Goal: Information Seeking & Learning: Learn about a topic

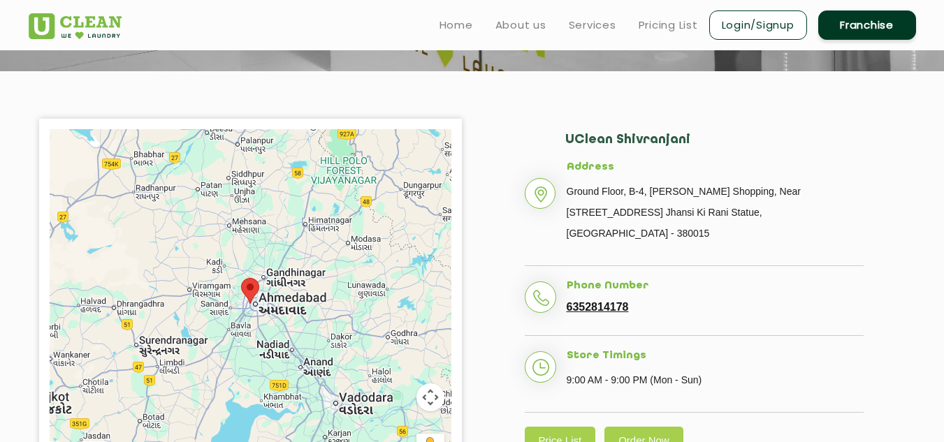
scroll to position [196, 0]
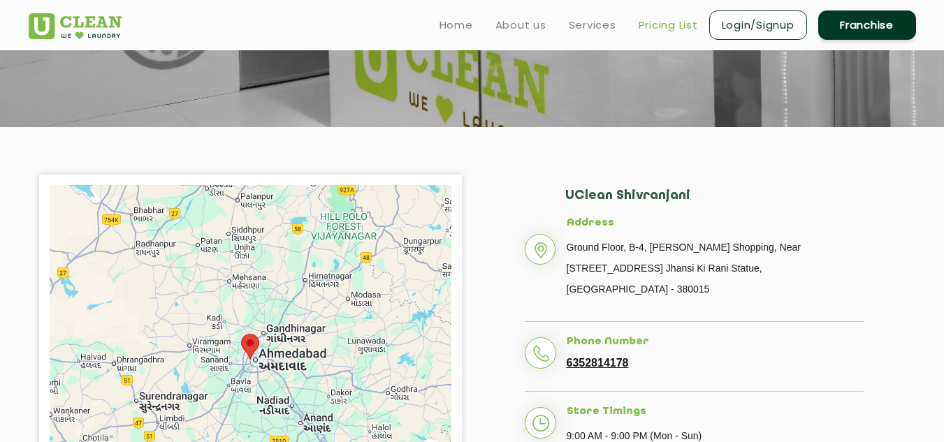
click at [657, 29] on link "Pricing List" at bounding box center [668, 25] width 59 height 17
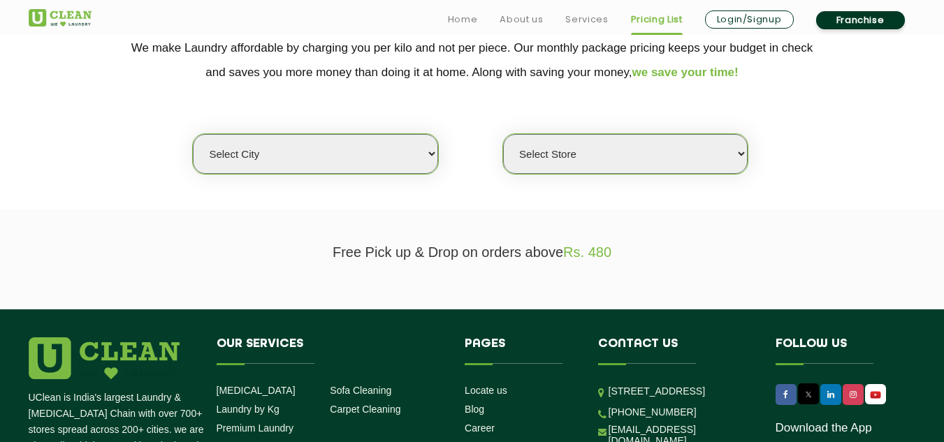
scroll to position [308, 0]
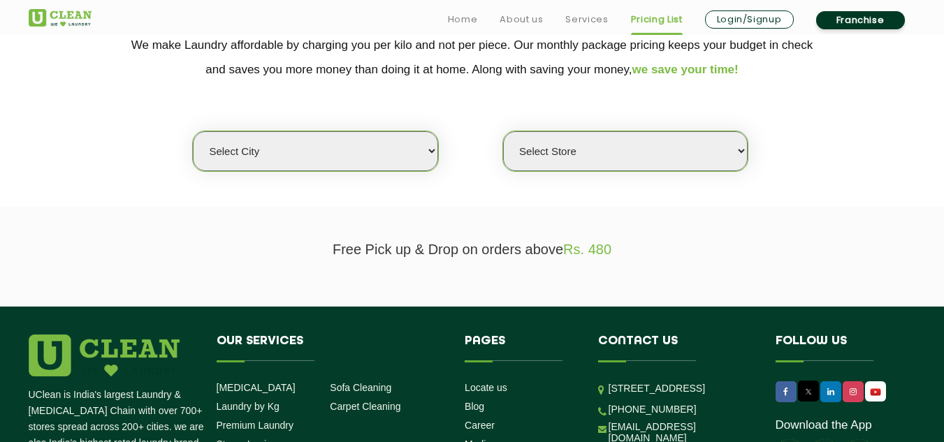
click at [435, 143] on select "Select city [GEOGRAPHIC_DATA] [GEOGRAPHIC_DATA] [GEOGRAPHIC_DATA] [GEOGRAPHIC_D…" at bounding box center [315, 151] width 245 height 40
select select "12"
click at [193, 131] on select "Select city [GEOGRAPHIC_DATA] [GEOGRAPHIC_DATA] [GEOGRAPHIC_DATA] [GEOGRAPHIC_D…" at bounding box center [315, 151] width 245 height 40
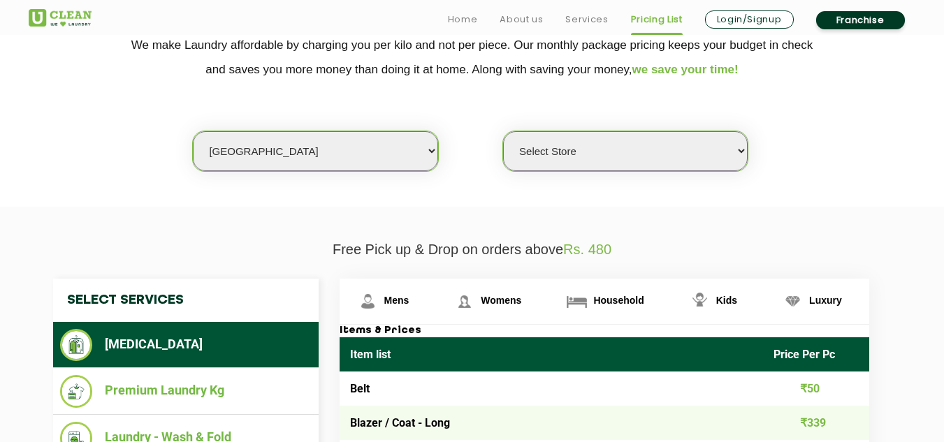
click at [742, 150] on select "Select Store UClean Shivranjani" at bounding box center [625, 151] width 245 height 40
select select "25"
click at [503, 131] on select "Select Store UClean Shivranjani" at bounding box center [625, 151] width 245 height 40
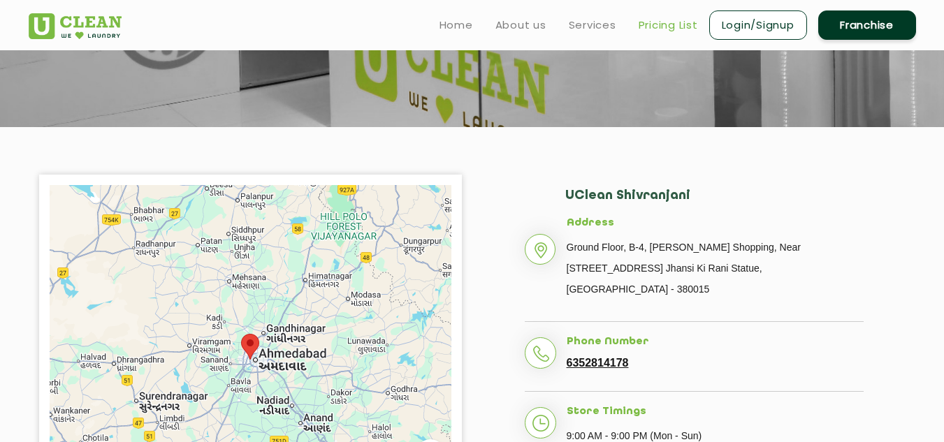
click at [667, 24] on link "Pricing List" at bounding box center [668, 25] width 59 height 17
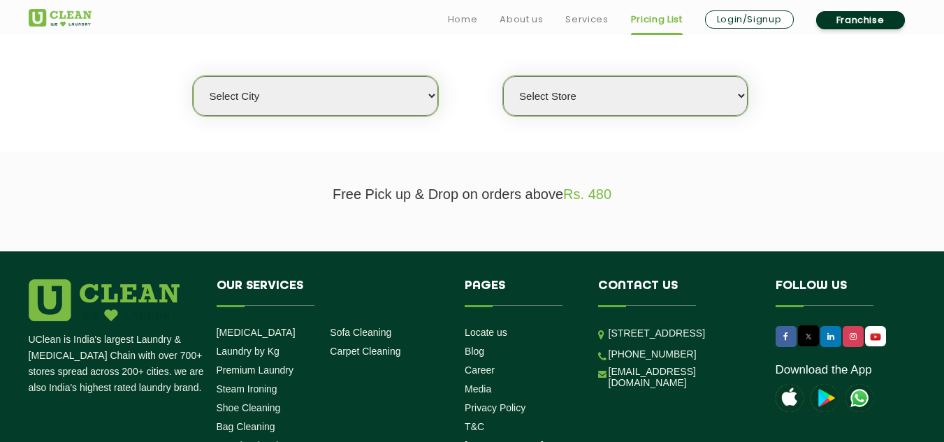
scroll to position [363, 0]
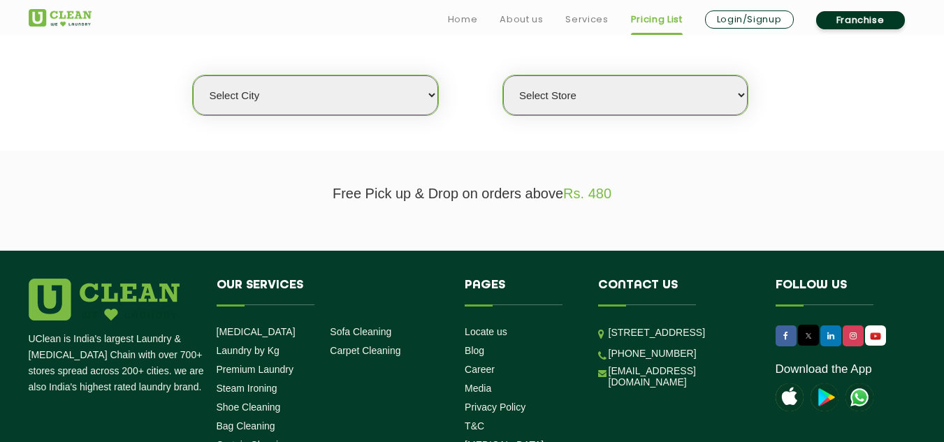
click at [435, 94] on select "Select city [GEOGRAPHIC_DATA] [GEOGRAPHIC_DATA] [GEOGRAPHIC_DATA] [GEOGRAPHIC_D…" at bounding box center [315, 95] width 245 height 40
select select "18"
click at [193, 75] on select "Select city [GEOGRAPHIC_DATA] [GEOGRAPHIC_DATA] [GEOGRAPHIC_DATA] [GEOGRAPHIC_D…" at bounding box center [315, 95] width 245 height 40
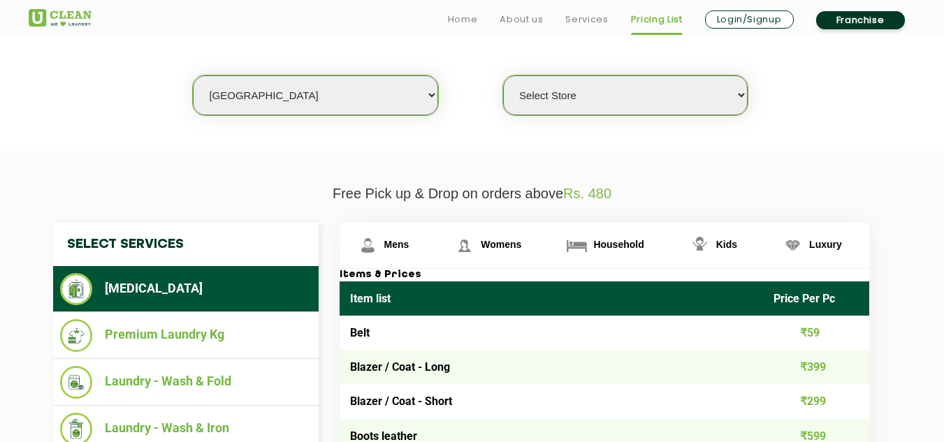
click at [742, 94] on select "Select Store [GEOGRAPHIC_DATA] [GEOGRAPHIC_DATA] [PERSON_NAME][GEOGRAPHIC_DATA]…" at bounding box center [625, 95] width 245 height 40
select select "307"
click at [503, 75] on select "Select Store [GEOGRAPHIC_DATA] [GEOGRAPHIC_DATA] [PERSON_NAME][GEOGRAPHIC_DATA]…" at bounding box center [625, 95] width 245 height 40
click at [427, 94] on select "Select city [GEOGRAPHIC_DATA] [GEOGRAPHIC_DATA] [GEOGRAPHIC_DATA] [GEOGRAPHIC_D…" at bounding box center [315, 95] width 245 height 40
select select "12"
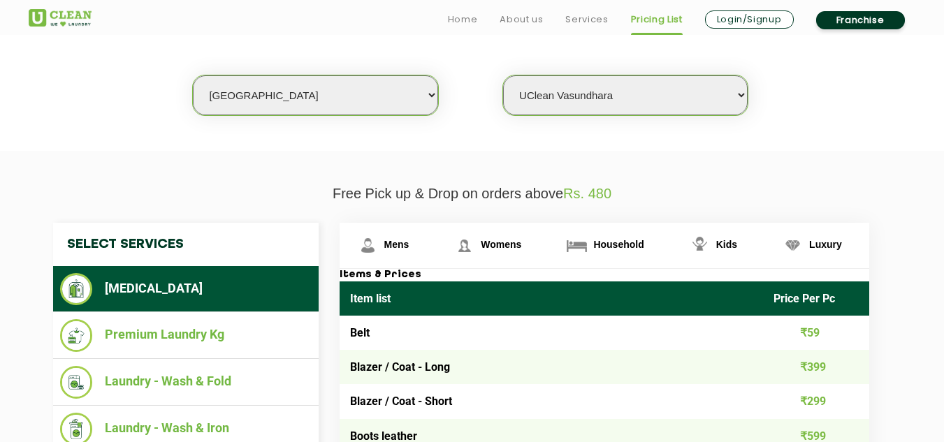
click at [193, 75] on select "Select city [GEOGRAPHIC_DATA] [GEOGRAPHIC_DATA] [GEOGRAPHIC_DATA] [GEOGRAPHIC_D…" at bounding box center [315, 95] width 245 height 40
click at [739, 89] on select "Select Store UClean Shivranjani" at bounding box center [625, 95] width 245 height 40
select select "25"
click at [503, 75] on select "Select Store UClean Shivranjani" at bounding box center [625, 95] width 245 height 40
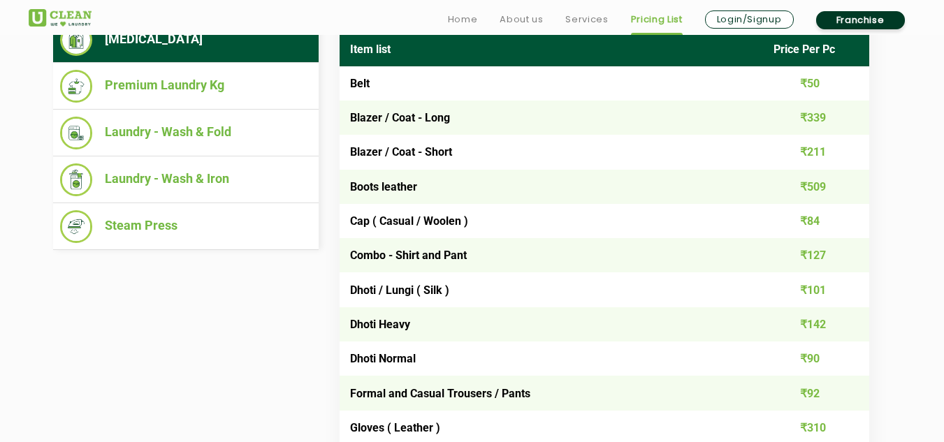
scroll to position [619, 0]
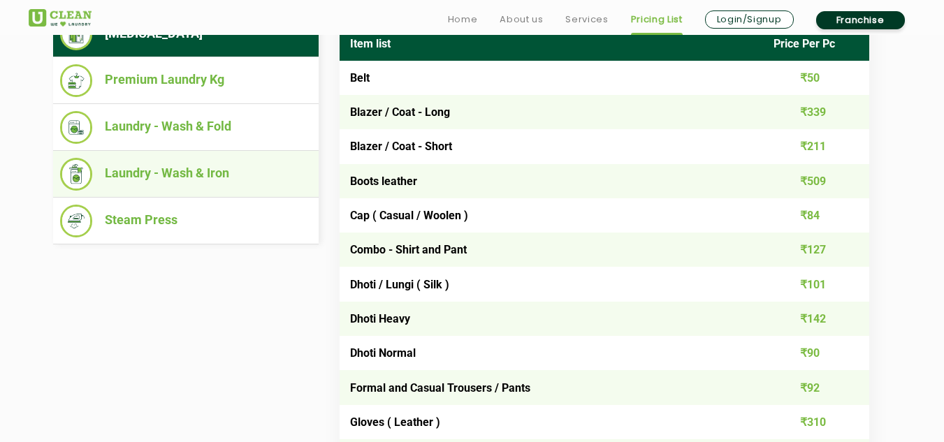
click at [145, 172] on li "Laundry - Wash & Iron" at bounding box center [186, 174] width 252 height 33
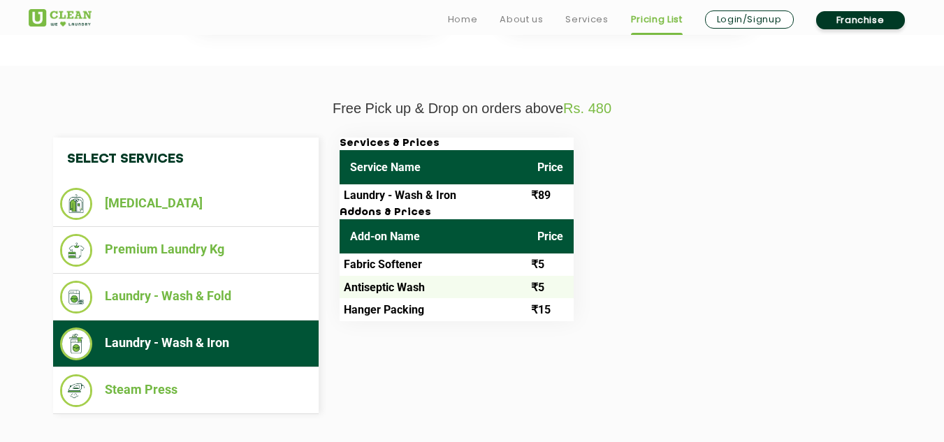
scroll to position [451, 0]
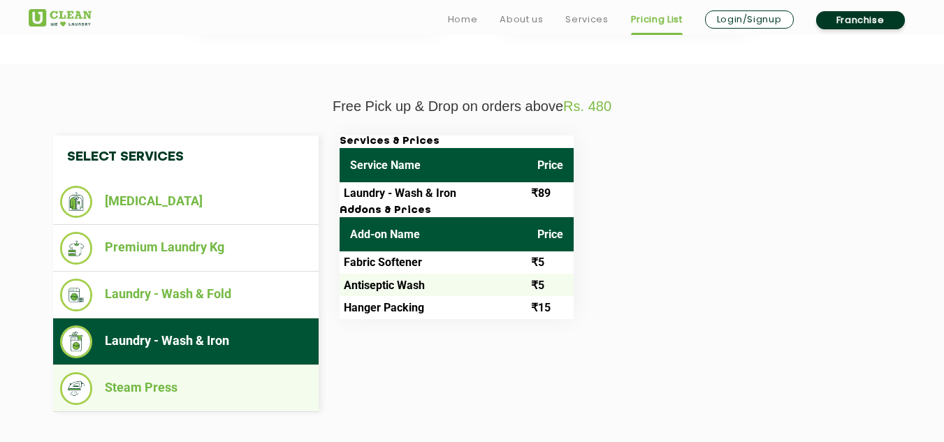
click at [173, 385] on li "Steam Press" at bounding box center [186, 389] width 252 height 33
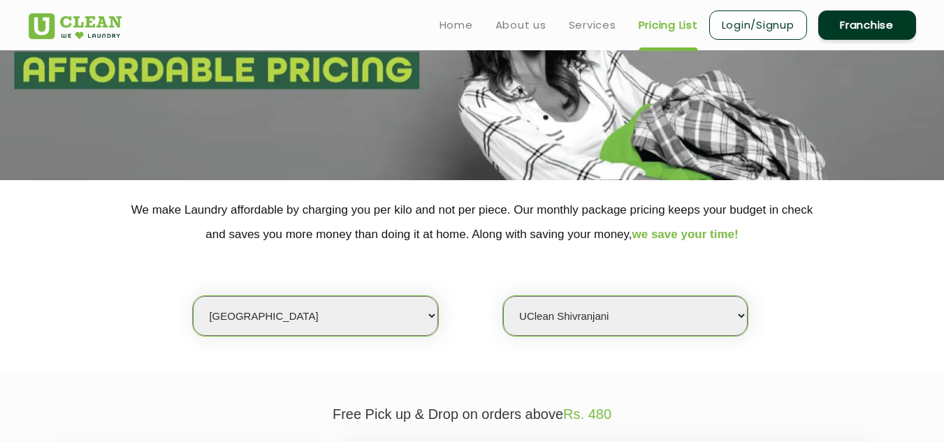
scroll to position [87, 0]
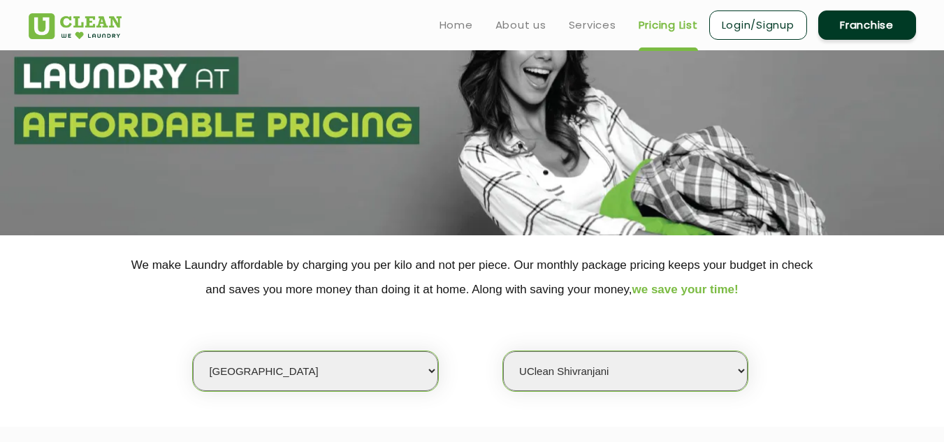
click at [433, 370] on select "Select city [GEOGRAPHIC_DATA] [GEOGRAPHIC_DATA] [GEOGRAPHIC_DATA] [GEOGRAPHIC_D…" at bounding box center [315, 372] width 245 height 40
select select "18"
click at [251, 375] on select "Select city [GEOGRAPHIC_DATA] [GEOGRAPHIC_DATA] [GEOGRAPHIC_DATA] [GEOGRAPHIC_D…" at bounding box center [315, 372] width 245 height 40
click at [649, 376] on select "Select Store [GEOGRAPHIC_DATA] [GEOGRAPHIC_DATA] [PERSON_NAME][GEOGRAPHIC_DATA]…" at bounding box center [625, 372] width 245 height 40
select select "307"
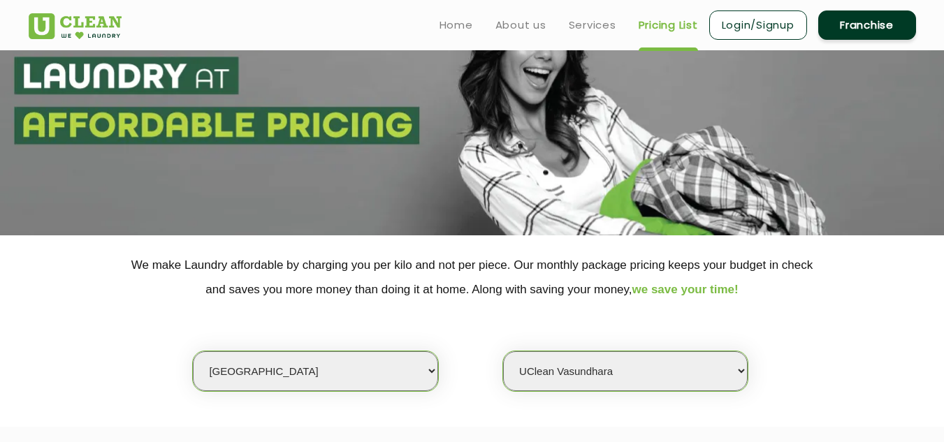
click at [503, 352] on select "Select Store [GEOGRAPHIC_DATA] [GEOGRAPHIC_DATA] [PERSON_NAME][GEOGRAPHIC_DATA]…" at bounding box center [625, 372] width 245 height 40
click at [821, 321] on div "Select city [GEOGRAPHIC_DATA] [GEOGRAPHIC_DATA] [GEOGRAPHIC_DATA] [GEOGRAPHIC_D…" at bounding box center [472, 347] width 909 height 90
